Goal: Task Accomplishment & Management: Complete application form

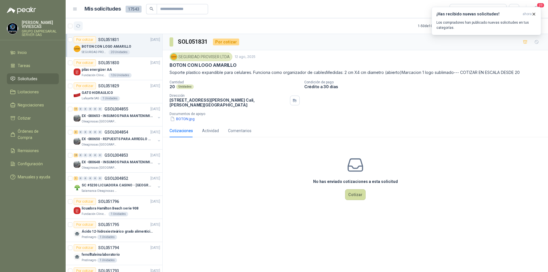
click at [80, 25] on icon "button" at bounding box center [78, 26] width 5 height 5
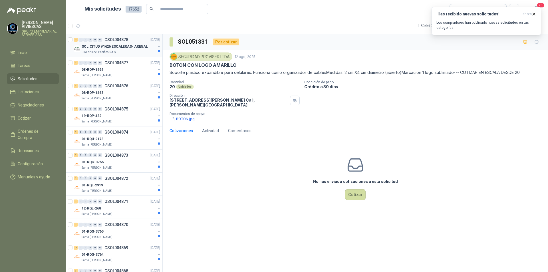
click at [96, 46] on p "SOLICITUD #1626 ESCALERAS- ARENAL" at bounding box center [115, 46] width 66 height 5
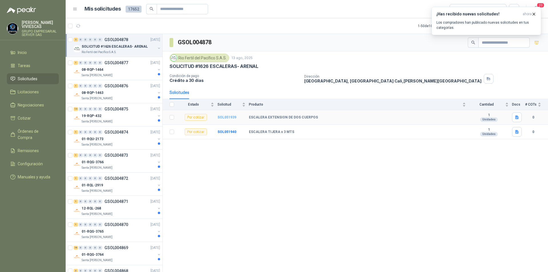
click at [225, 118] on b "SOL051939" at bounding box center [227, 117] width 19 height 4
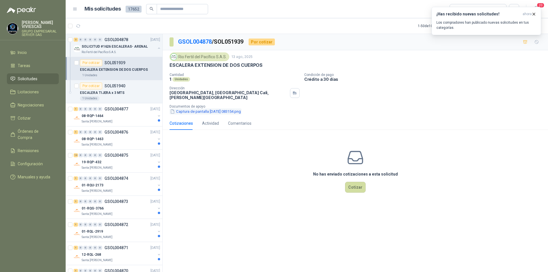
click at [202, 109] on button "Captura de pantalla [DATE] 083154.png" at bounding box center [206, 112] width 72 height 6
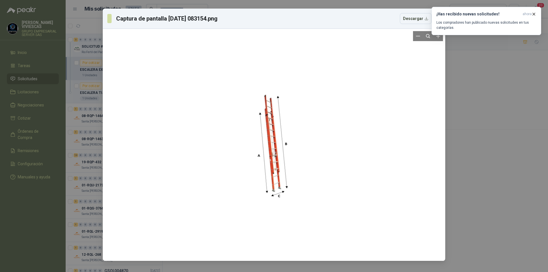
click at [358, 186] on div at bounding box center [274, 145] width 338 height 228
click at [511, 199] on div "Captura de pantalla [DATE] 083154.png Descargar" at bounding box center [274, 136] width 548 height 272
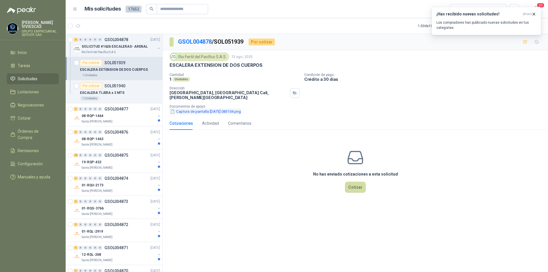
click at [202, 110] on button "Captura de pantalla [DATE] 083154.png" at bounding box center [206, 112] width 72 height 6
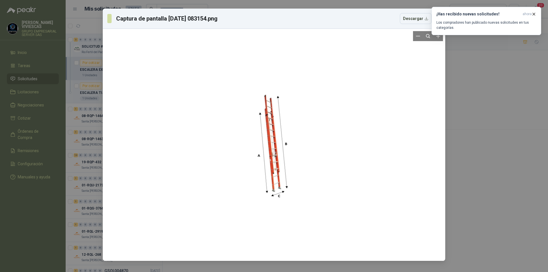
click at [374, 173] on div at bounding box center [274, 145] width 338 height 228
drag, startPoint x: 466, startPoint y: 173, endPoint x: 462, endPoint y: 176, distance: 5.6
click at [466, 173] on div "Captura de pantalla [DATE] 083154.png Descargar" at bounding box center [274, 136] width 548 height 272
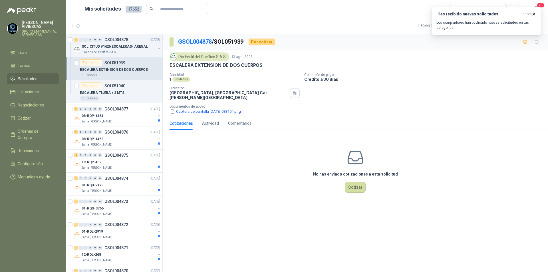
click at [362, 190] on div "No has enviado cotizaciones a esta solicitud Cotizar" at bounding box center [356, 171] width 386 height 73
click at [360, 186] on button "Cotizar" at bounding box center [355, 187] width 21 height 11
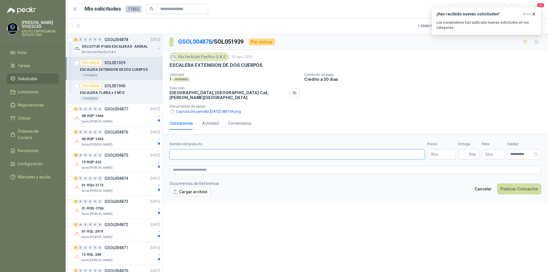
click at [183, 149] on input "Nombre del producto" at bounding box center [298, 154] width 256 height 10
click at [180, 149] on input "Nombre del producto" at bounding box center [298, 154] width 256 height 10
type input "*"
click at [272, 149] on input "**********" at bounding box center [298, 154] width 256 height 10
click at [273, 149] on input "**********" at bounding box center [298, 154] width 256 height 10
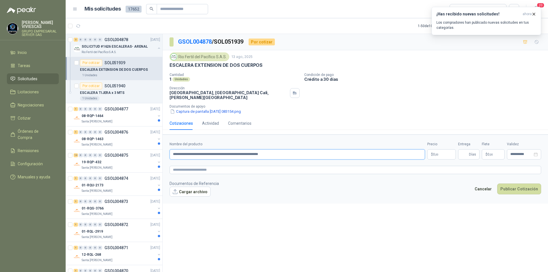
click at [281, 149] on input "**********" at bounding box center [298, 154] width 256 height 10
type input "**********"
click at [455, 219] on div "**********" at bounding box center [356, 154] width 386 height 240
click at [191, 187] on button "Cargar archivo" at bounding box center [190, 192] width 41 height 10
click at [189, 189] on button "Cargar archivo" at bounding box center [190, 192] width 41 height 10
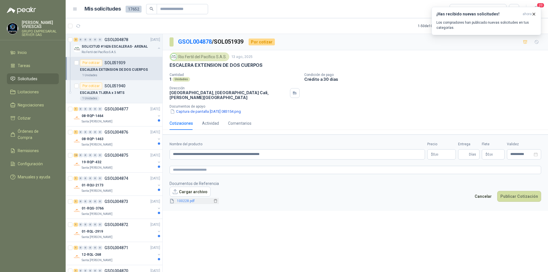
click at [191, 199] on link "100228.pdf" at bounding box center [194, 201] width 38 height 5
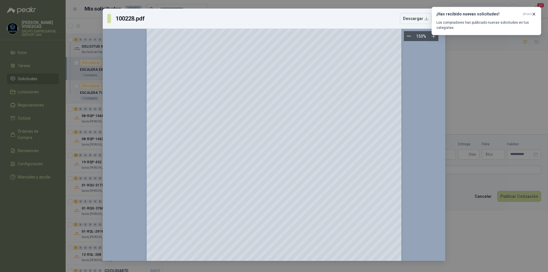
scroll to position [486, 0]
click at [486, 233] on div "100228.pdf Descargar 150 %" at bounding box center [274, 136] width 548 height 272
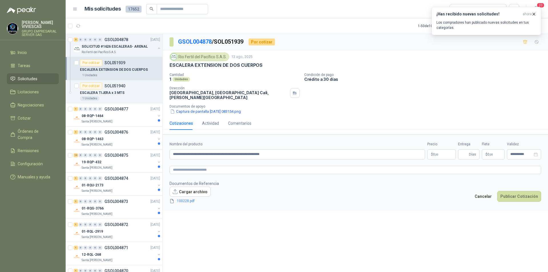
click at [439, 153] on body "[PERSON_NAME] GRUPO EMPRESARIAL SERVER SAS Inicio Tareas Solicitudes Licitacion…" at bounding box center [274, 136] width 548 height 272
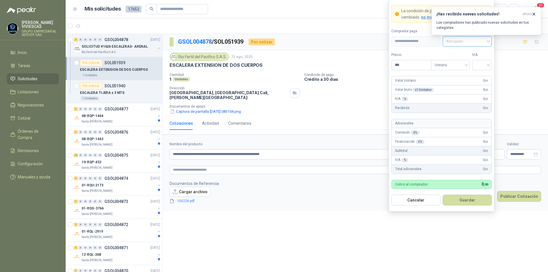
click at [461, 41] on span "Anticipado" at bounding box center [467, 41] width 42 height 9
click at [457, 60] on div "Crédito a 30 días" at bounding box center [468, 62] width 40 height 6
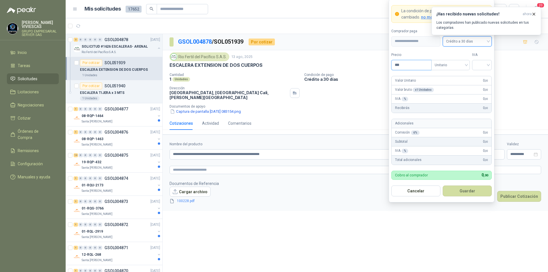
drag, startPoint x: 406, startPoint y: 64, endPoint x: 384, endPoint y: 51, distance: 25.2
click at [405, 64] on input "***" at bounding box center [412, 65] width 40 height 10
type input "**********"
click at [486, 64] on input "search" at bounding box center [482, 64] width 13 height 9
click at [482, 77] on div "19%" at bounding box center [482, 77] width 11 height 6
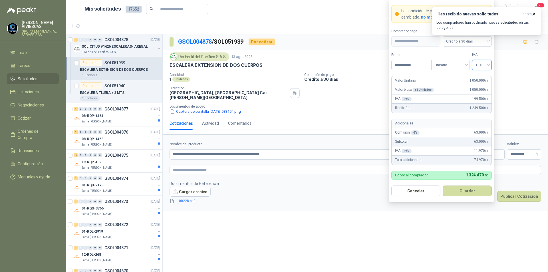
click at [471, 193] on button "Guardar" at bounding box center [467, 191] width 49 height 11
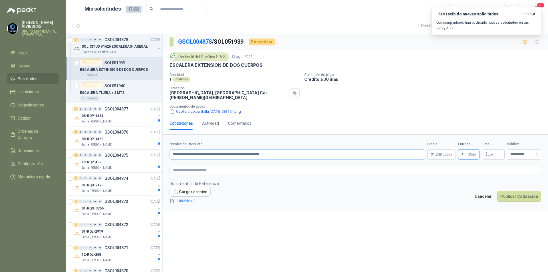
type input "*"
click at [227, 151] on input "**********" at bounding box center [298, 154] width 256 height 10
type input "**********"
click at [506, 192] on button "Publicar Cotización" at bounding box center [520, 196] width 44 height 11
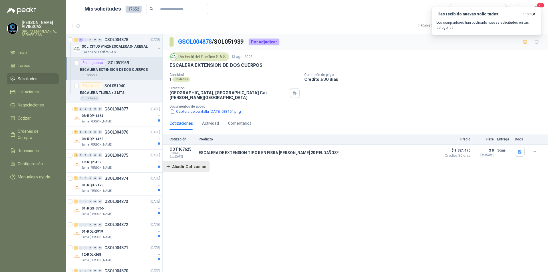
click at [189, 167] on button "Añadir Cotización" at bounding box center [186, 166] width 47 height 11
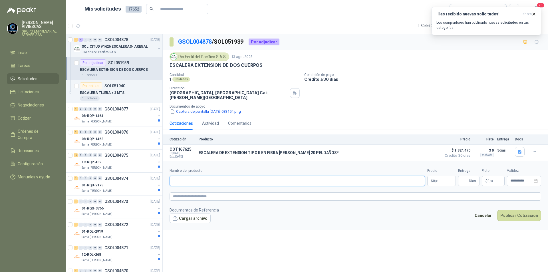
click at [182, 176] on input "Nombre del producto" at bounding box center [298, 181] width 256 height 10
type input "**********"
click at [322, 151] on p "ESCALERA DE EXTENSION TIPO II EN FIBRA [PERSON_NAME] 20 PELDAÑOS*" at bounding box center [269, 153] width 140 height 5
click at [443, 177] on body "[PERSON_NAME] GRUPO EMPRESARIAL SERVER SAS Inicio Tareas Solicitudes Licitacion…" at bounding box center [274, 136] width 548 height 272
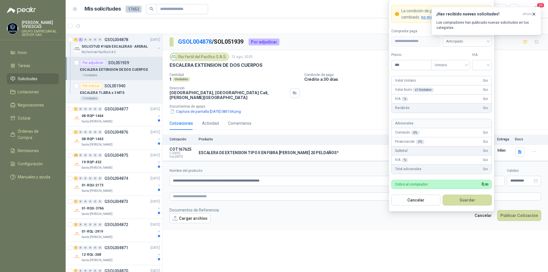
click at [456, 35] on div "¡Has recibido nuevas solicitudes! ahora Los compradores han publicado nuevas so…" at bounding box center [487, 21] width 110 height 28
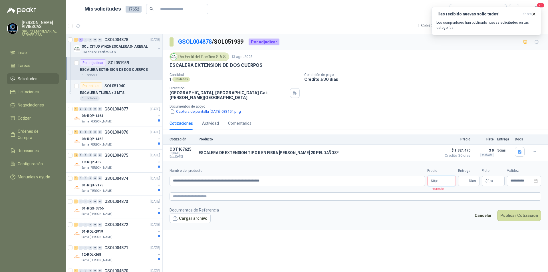
click at [444, 179] on body "[PERSON_NAME] GRUPO EMPRESARIAL SERVER SAS Inicio Tareas Solicitudes Licitacion…" at bounding box center [274, 136] width 548 height 272
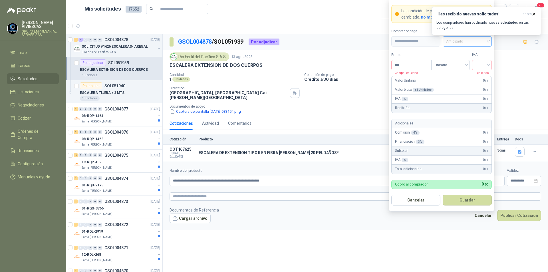
click at [464, 43] on span "Anticipado" at bounding box center [467, 41] width 42 height 9
click at [469, 63] on div "Crédito a 30 días" at bounding box center [468, 62] width 40 height 6
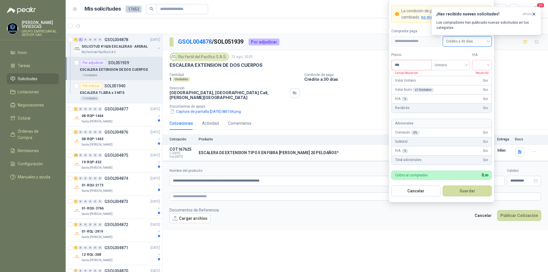
click at [402, 67] on input "***" at bounding box center [412, 65] width 40 height 10
type input "**********"
drag, startPoint x: 468, startPoint y: 59, endPoint x: 477, endPoint y: 61, distance: 10.0
click at [473, 60] on div "**********" at bounding box center [442, 61] width 101 height 18
click at [485, 63] on input "search" at bounding box center [482, 64] width 13 height 9
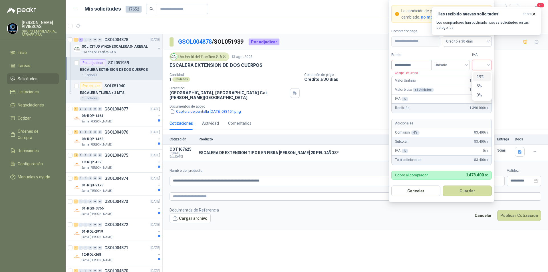
click at [482, 77] on div "19%" at bounding box center [482, 77] width 11 height 6
click at [468, 191] on button "Guardar" at bounding box center [467, 191] width 49 height 11
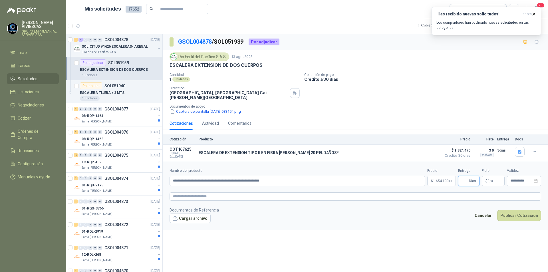
click at [466, 176] on input "Entrega" at bounding box center [465, 181] width 6 height 10
type input "*"
click at [191, 215] on button "Cargar archivo" at bounding box center [190, 218] width 41 height 10
click at [187, 214] on button "Cargar archivo" at bounding box center [190, 218] width 41 height 10
click at [185, 225] on link "100229.pdf" at bounding box center [194, 227] width 38 height 5
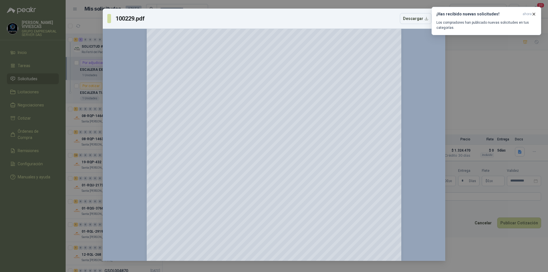
scroll to position [0, 0]
click at [482, 247] on div "100229.pdf Descargar 150 %" at bounding box center [274, 136] width 548 height 272
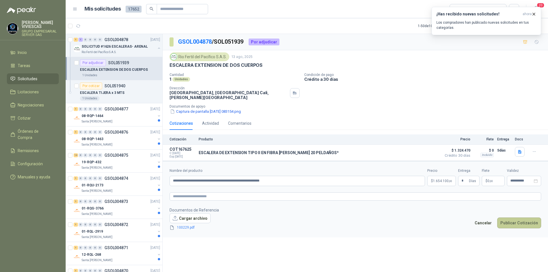
click at [511, 221] on button "Publicar Cotización" at bounding box center [520, 223] width 44 height 11
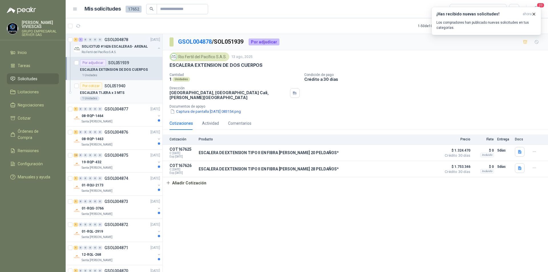
click at [104, 95] on p "ESCALERA TIJERA x 3 MTS" at bounding box center [102, 92] width 45 height 5
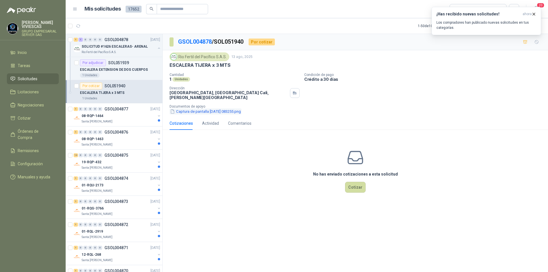
click at [204, 109] on button "Captura de pantalla [DATE] 083255.png" at bounding box center [206, 112] width 72 height 6
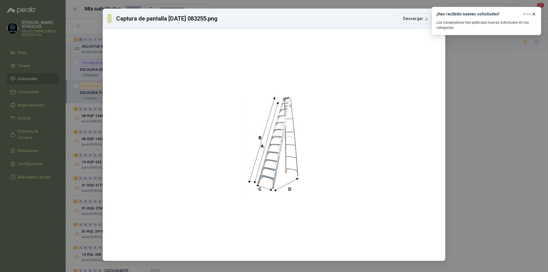
click at [498, 187] on div "Captura de pantalla [DATE] 083255.png Descargar" at bounding box center [274, 136] width 548 height 272
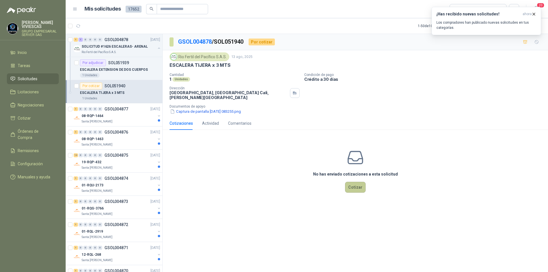
click at [354, 185] on button "Cotizar" at bounding box center [355, 187] width 21 height 11
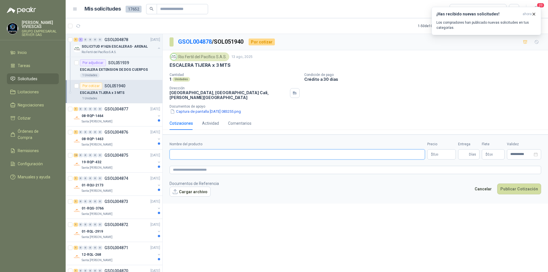
click at [193, 151] on input "Nombre del producto" at bounding box center [298, 154] width 256 height 10
click at [190, 150] on input "**********" at bounding box center [298, 154] width 256 height 10
click at [259, 151] on input "**********" at bounding box center [298, 154] width 256 height 10
type input "**********"
click at [443, 153] on p "$ 0 ,00" at bounding box center [442, 154] width 29 height 10
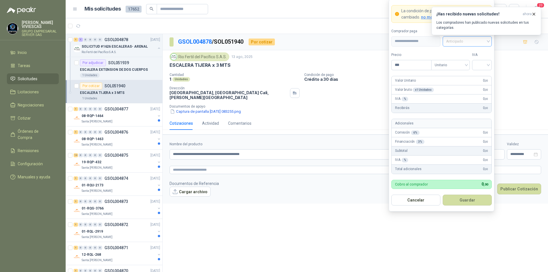
click at [471, 40] on span "Anticipado" at bounding box center [467, 41] width 42 height 9
click at [475, 60] on div "Crédito a 30 días" at bounding box center [468, 62] width 40 height 6
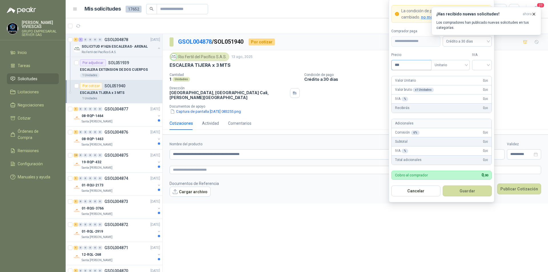
click at [415, 59] on div "Precio ***" at bounding box center [412, 61] width 40 height 18
click at [407, 65] on input "***" at bounding box center [412, 65] width 40 height 10
type input "*********"
click at [482, 65] on input "search" at bounding box center [482, 64] width 13 height 9
click at [484, 77] on div "19%" at bounding box center [482, 77] width 11 height 6
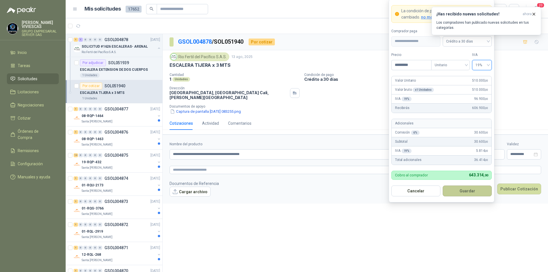
click at [465, 191] on button "Guardar" at bounding box center [467, 191] width 49 height 11
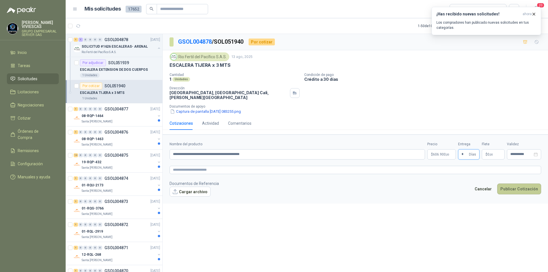
type input "*"
click at [516, 185] on button "Publicar Cotización" at bounding box center [520, 189] width 44 height 11
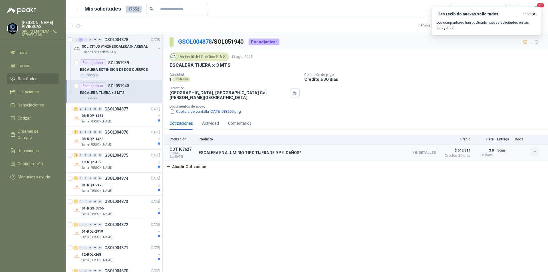
click at [537, 149] on icon "button" at bounding box center [534, 151] width 5 height 5
click at [508, 125] on button "Editar" at bounding box center [523, 124] width 46 height 9
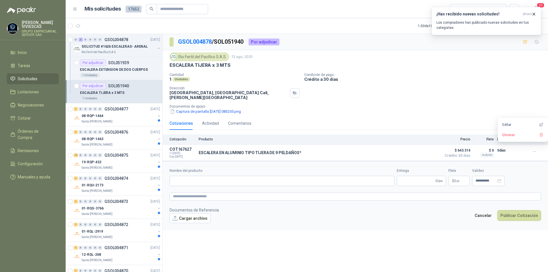
type input "**********"
type input "*"
click at [195, 215] on button "Cargar archivo" at bounding box center [190, 218] width 41 height 10
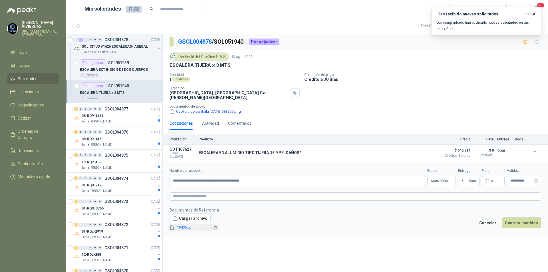
click at [187, 225] on span "10436.pdf" at bounding box center [194, 227] width 38 height 5
click at [187, 225] on link "10436.pdf" at bounding box center [194, 227] width 38 height 5
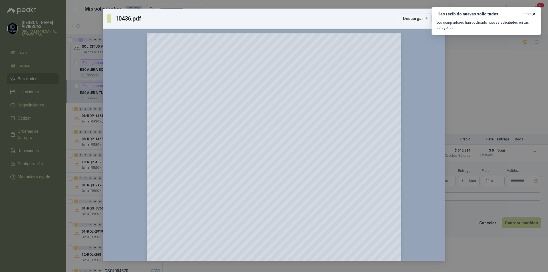
click at [508, 97] on div "10436.pdf Descargar 150 %" at bounding box center [274, 136] width 548 height 272
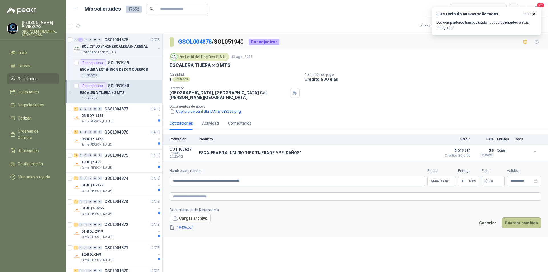
click at [526, 223] on button "Guardar cambios" at bounding box center [521, 223] width 39 height 11
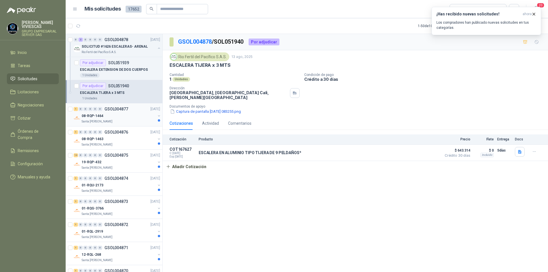
click at [90, 116] on p "08-RQP-1464" at bounding box center [93, 115] width 22 height 5
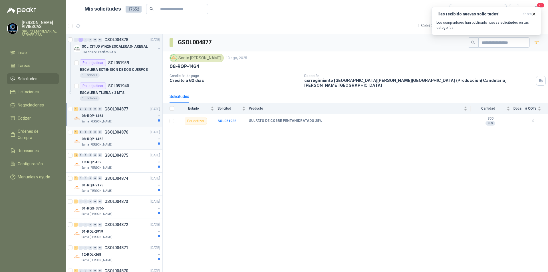
click at [85, 142] on div "08-RQP-1463" at bounding box center [119, 139] width 74 height 7
click at [100, 166] on p "Santa [PERSON_NAME]" at bounding box center [97, 168] width 31 height 5
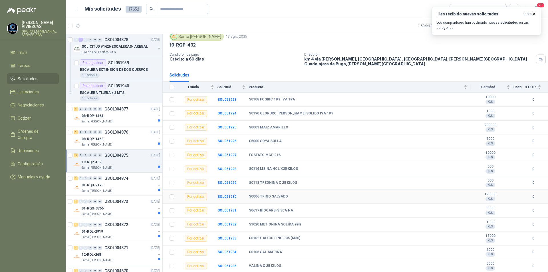
scroll to position [31, 0]
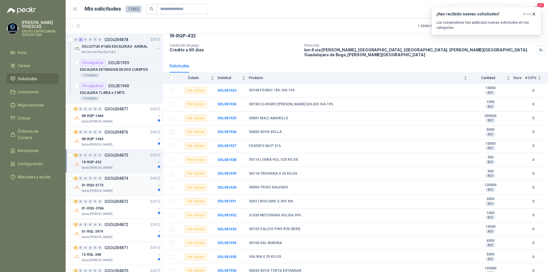
click at [93, 185] on p "01-RQU-2173" at bounding box center [93, 185] width 22 height 5
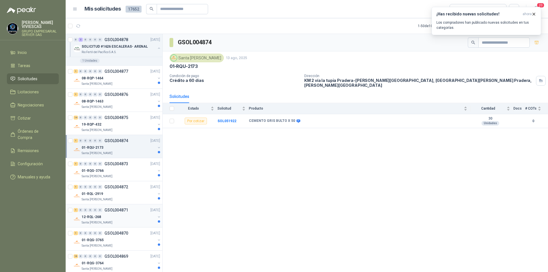
scroll to position [29, 0]
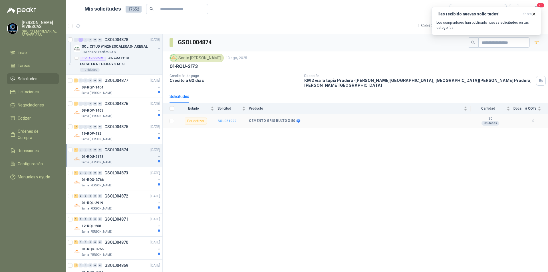
click at [231, 119] on b "SOL051922" at bounding box center [227, 121] width 19 height 4
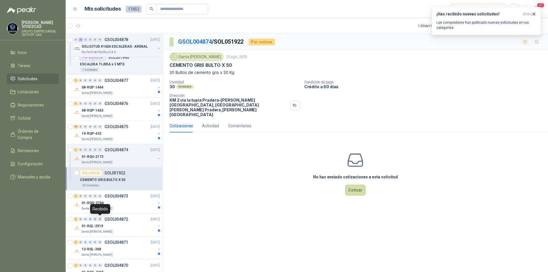
click at [97, 205] on div "Recibido" at bounding box center [100, 209] width 20 height 10
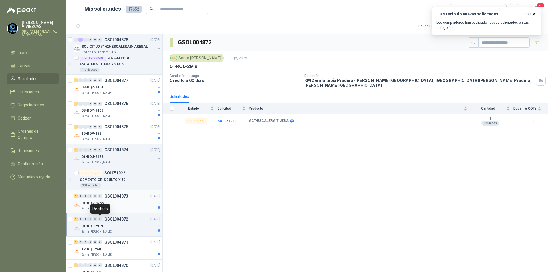
click at [87, 203] on p "01-RQG-3766" at bounding box center [93, 203] width 22 height 5
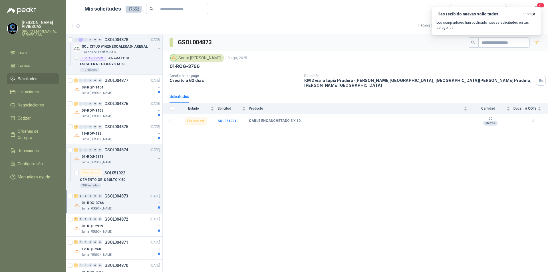
click at [91, 205] on p "01-RQG-3766" at bounding box center [93, 203] width 22 height 5
click at [217, 247] on div "GSOL004873 [GEOGRAPHIC_DATA][PERSON_NAME] [DATE] 01-RQG-3766 Condición de pago …" at bounding box center [356, 154] width 386 height 240
click at [252, 144] on div "GSOL004873 [GEOGRAPHIC_DATA][PERSON_NAME] [DATE] 01-RQG-3766 Condición de pago …" at bounding box center [356, 154] width 386 height 240
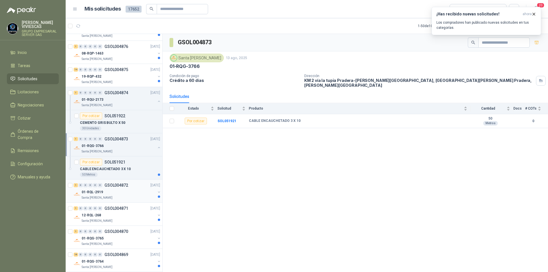
click at [95, 196] on p "Santa [PERSON_NAME]" at bounding box center [97, 198] width 31 height 5
click at [225, 119] on b "SOL051920" at bounding box center [227, 121] width 19 height 4
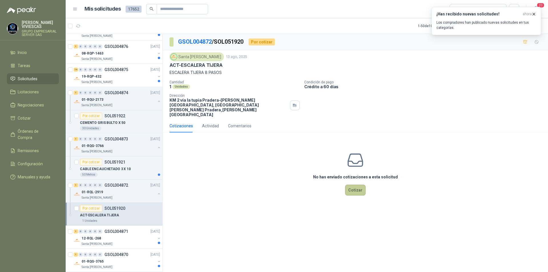
click at [349, 185] on button "Cotizar" at bounding box center [355, 190] width 21 height 11
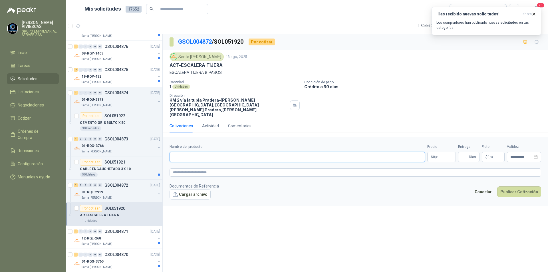
click at [175, 152] on input "Nombre del producto" at bounding box center [298, 157] width 256 height 10
click at [194, 152] on input "Nombre del producto" at bounding box center [298, 157] width 256 height 10
drag, startPoint x: 190, startPoint y: 147, endPoint x: 193, endPoint y: 147, distance: 3.8
click at [190, 152] on input "**********" at bounding box center [298, 157] width 256 height 10
click at [260, 152] on input "**********" at bounding box center [298, 157] width 256 height 10
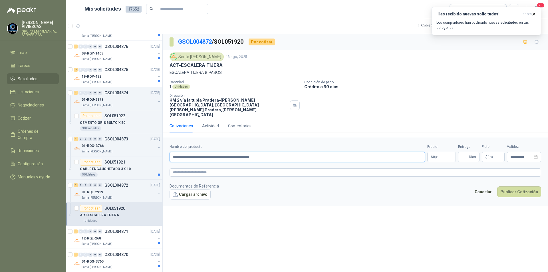
type input "**********"
click at [436, 144] on body "[PERSON_NAME] GRUPO EMPRESARIAL SERVER SAS Inicio Tareas Solicitudes Licitacion…" at bounding box center [274, 136] width 548 height 272
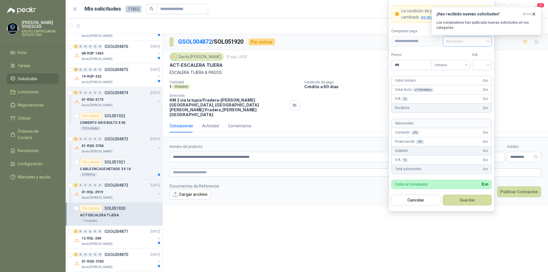
click at [470, 41] on span "Anticipado" at bounding box center [467, 41] width 42 height 9
drag, startPoint x: 476, startPoint y: 62, endPoint x: 424, endPoint y: 65, distance: 51.8
click at [475, 62] on div "Crédito a 30 días" at bounding box center [468, 62] width 40 height 6
click at [414, 67] on input "***" at bounding box center [412, 65] width 40 height 10
type input "*********"
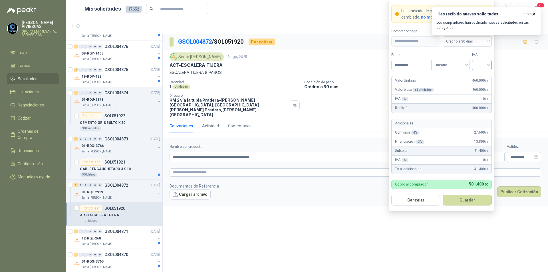
click at [482, 64] on input "search" at bounding box center [482, 64] width 13 height 9
click at [477, 77] on div "19%" at bounding box center [482, 77] width 11 height 6
click at [467, 203] on button "Guardar" at bounding box center [467, 200] width 49 height 11
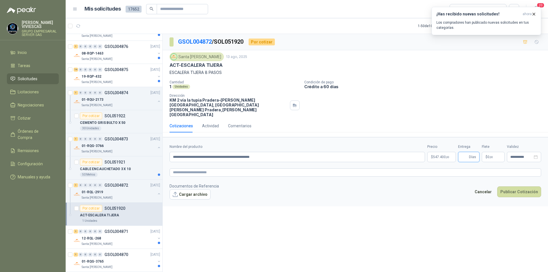
click at [464, 152] on input "Entrega" at bounding box center [465, 157] width 6 height 10
click at [404, 195] on form "**********" at bounding box center [356, 171] width 386 height 69
click at [470, 155] on form "**********" at bounding box center [356, 171] width 386 height 69
click at [465, 152] on input "Entrega" at bounding box center [465, 157] width 6 height 10
type input "*"
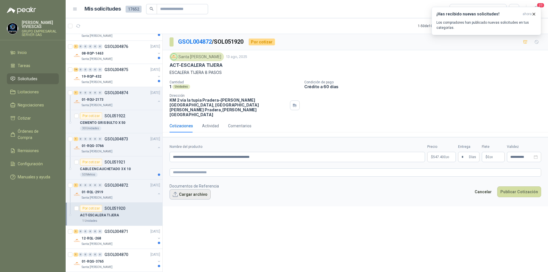
click at [190, 189] on button "Cargar archivo" at bounding box center [190, 194] width 41 height 10
click at [183, 201] on span "10338.pdf" at bounding box center [194, 203] width 38 height 5
click at [183, 201] on link "10338.pdf" at bounding box center [194, 203] width 38 height 5
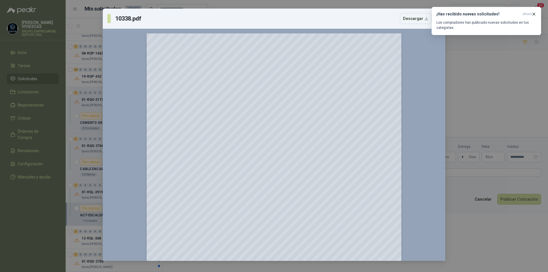
click at [476, 236] on div "10338.pdf Descargar 150 %" at bounding box center [274, 136] width 548 height 272
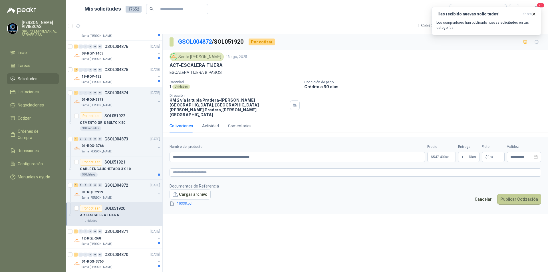
click at [515, 194] on button "Publicar Cotización" at bounding box center [520, 199] width 44 height 11
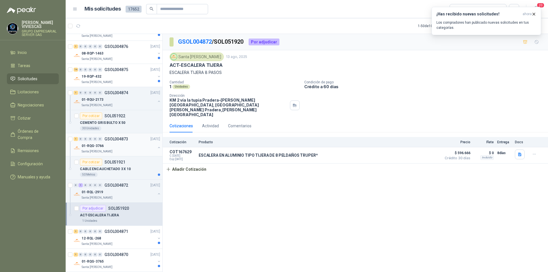
click at [89, 143] on p "01-RQG-3766" at bounding box center [93, 145] width 22 height 5
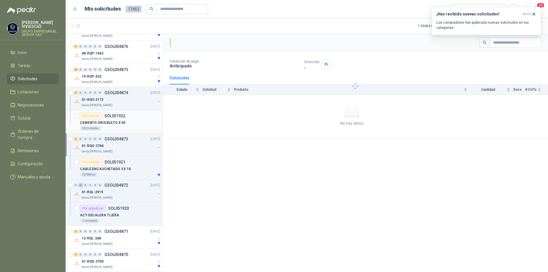
click at [101, 123] on p "CEMENTO GRIS BULTO X 50" at bounding box center [102, 122] width 45 height 5
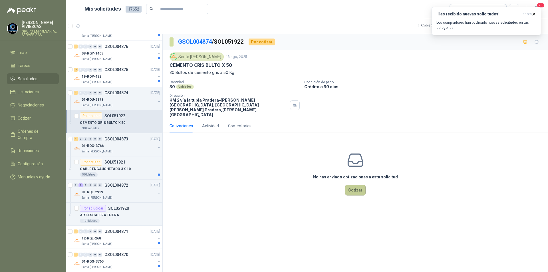
click at [354, 185] on button "Cotizar" at bounding box center [355, 190] width 21 height 11
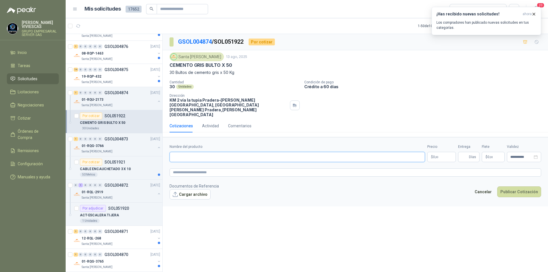
click at [174, 152] on input "Nombre del producto" at bounding box center [298, 157] width 256 height 10
type input "**********"
click at [440, 148] on body "[PERSON_NAME] GRUPO EMPRESARIAL SERVER SAS Inicio Tareas Solicitudes Licitacion…" at bounding box center [274, 136] width 548 height 272
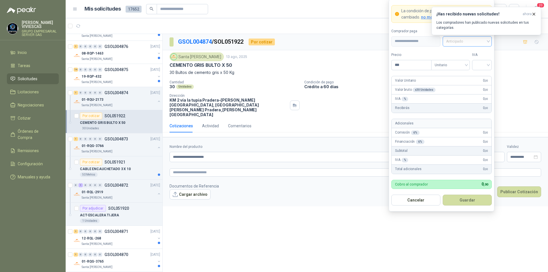
click at [459, 42] on span "Anticipado" at bounding box center [467, 41] width 42 height 9
click at [464, 59] on div "Crédito a 30 días" at bounding box center [468, 62] width 40 height 6
click at [412, 65] on input "***" at bounding box center [412, 65] width 40 height 10
type input "********"
drag, startPoint x: 483, startPoint y: 64, endPoint x: 482, endPoint y: 69, distance: 4.7
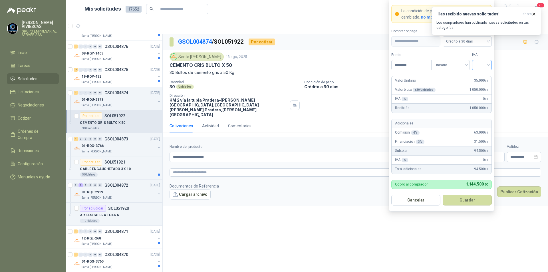
click at [483, 64] on input "search" at bounding box center [482, 64] width 13 height 9
click at [482, 75] on div "19%" at bounding box center [482, 77] width 11 height 6
click at [467, 199] on button "Guardar" at bounding box center [467, 200] width 49 height 11
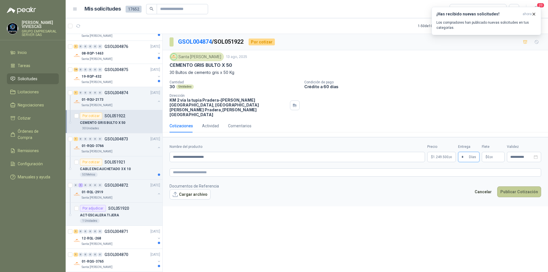
type input "*"
click at [519, 187] on button "Publicar Cotización" at bounding box center [520, 192] width 44 height 11
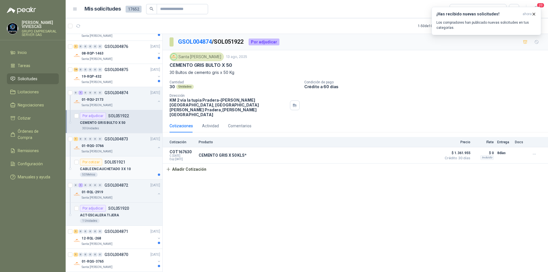
click at [108, 169] on p "CABLE ENCAUCHETADO 3 X 10" at bounding box center [105, 169] width 51 height 5
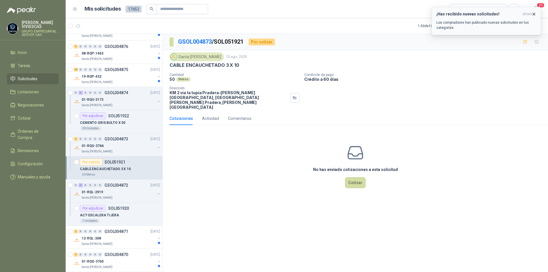
click at [536, 13] on icon "button" at bounding box center [534, 14] width 5 height 5
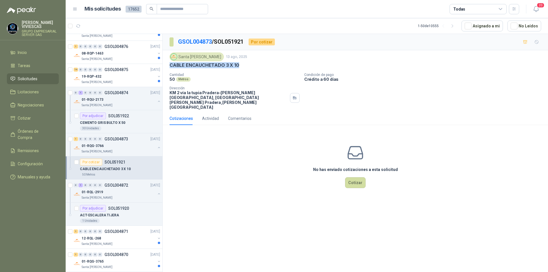
drag, startPoint x: 171, startPoint y: 66, endPoint x: 245, endPoint y: 65, distance: 74.0
click at [245, 65] on div "CABLE ENCAUCHETADO 3 X 10" at bounding box center [356, 65] width 372 height 6
copy p "CABLE ENCAUCHETADO 3 X 10"
